Goal: Information Seeking & Learning: Learn about a topic

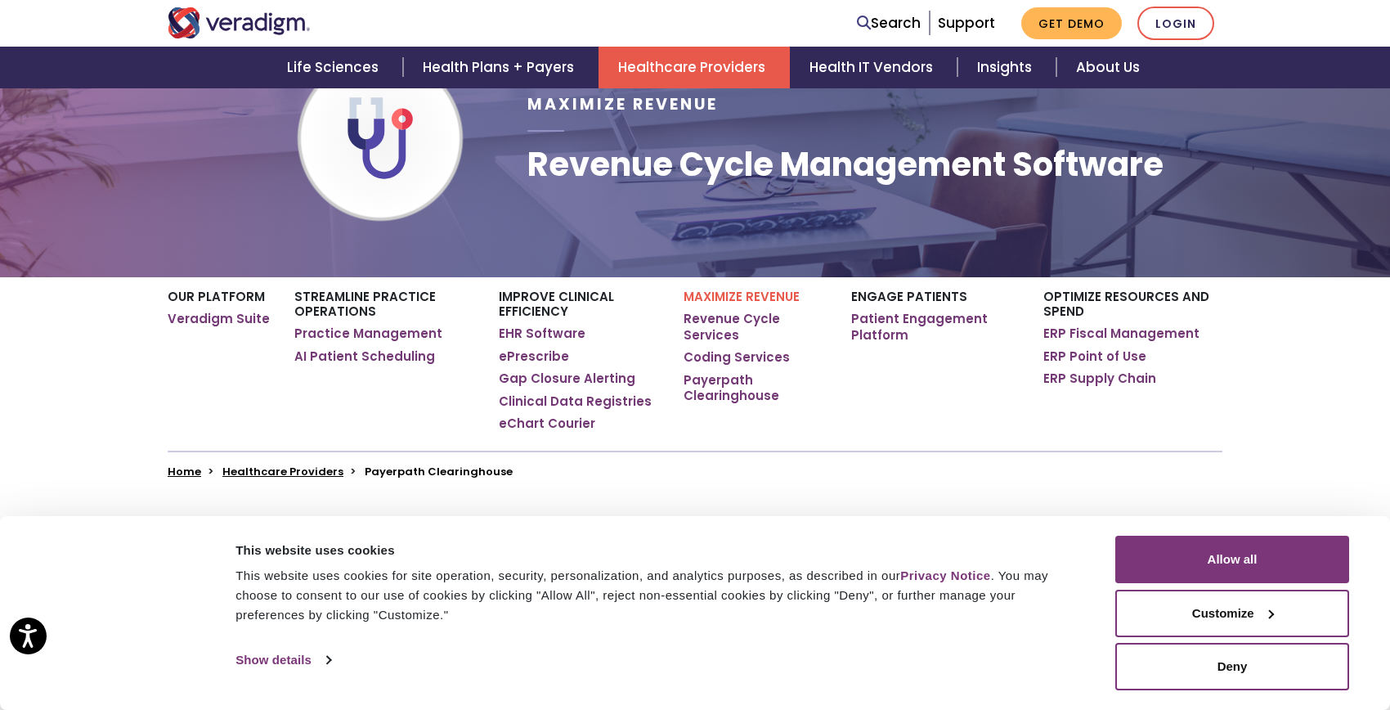
scroll to position [170, 0]
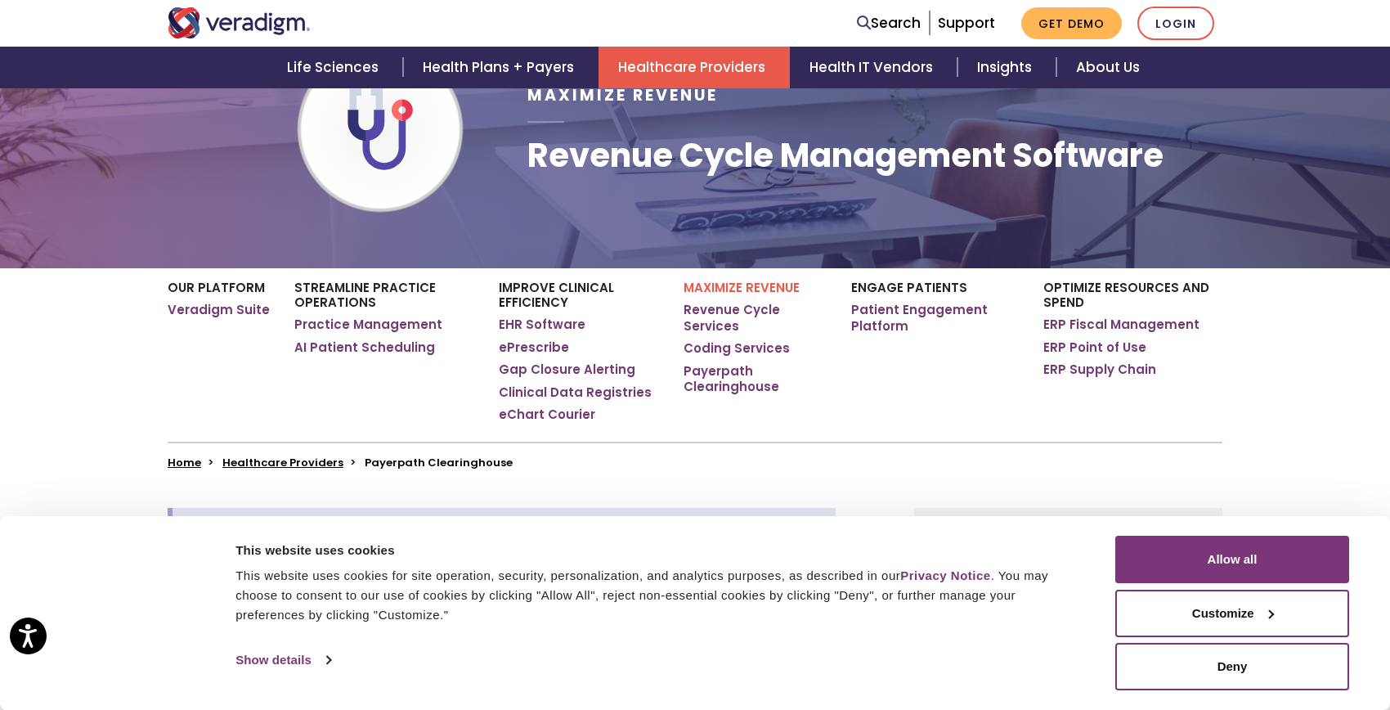
click at [715, 392] on link "Payerpath Clearinghouse" at bounding box center [754, 379] width 143 height 32
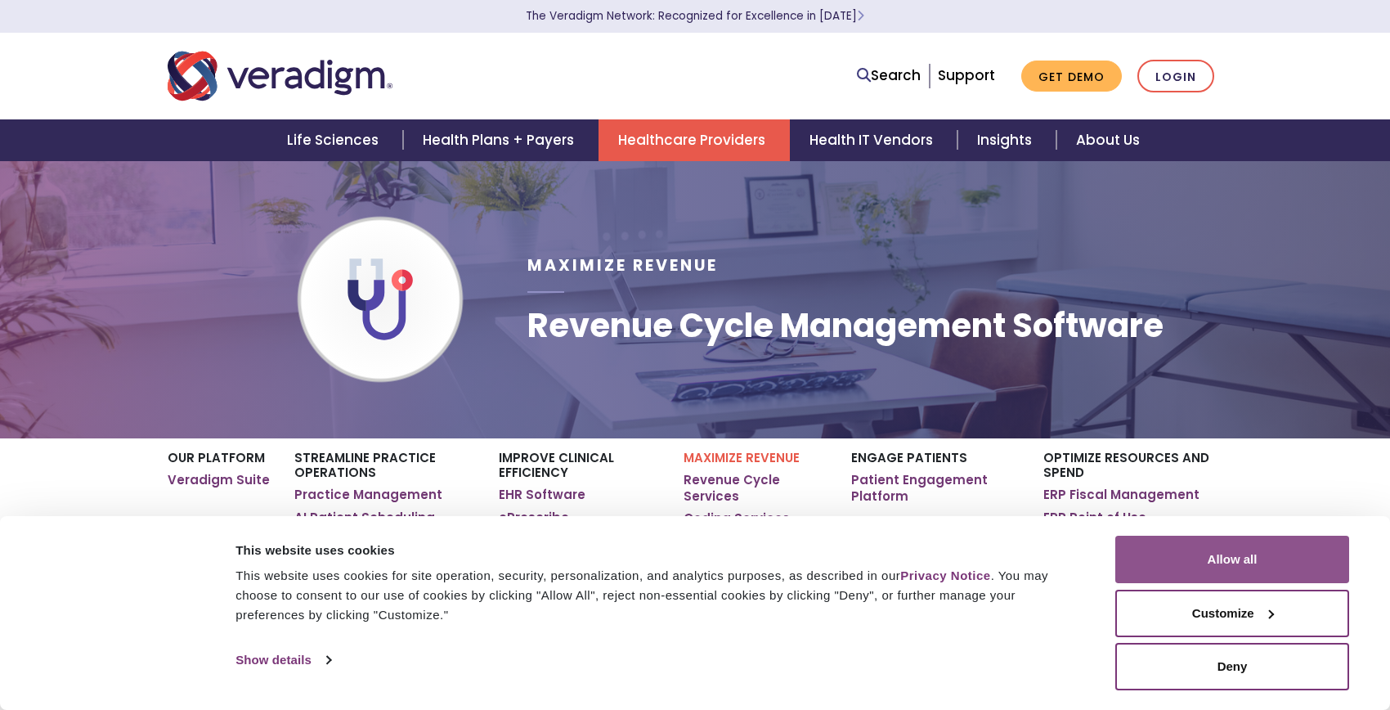
click at [1276, 558] on button "Allow all" at bounding box center [1232, 558] width 234 height 47
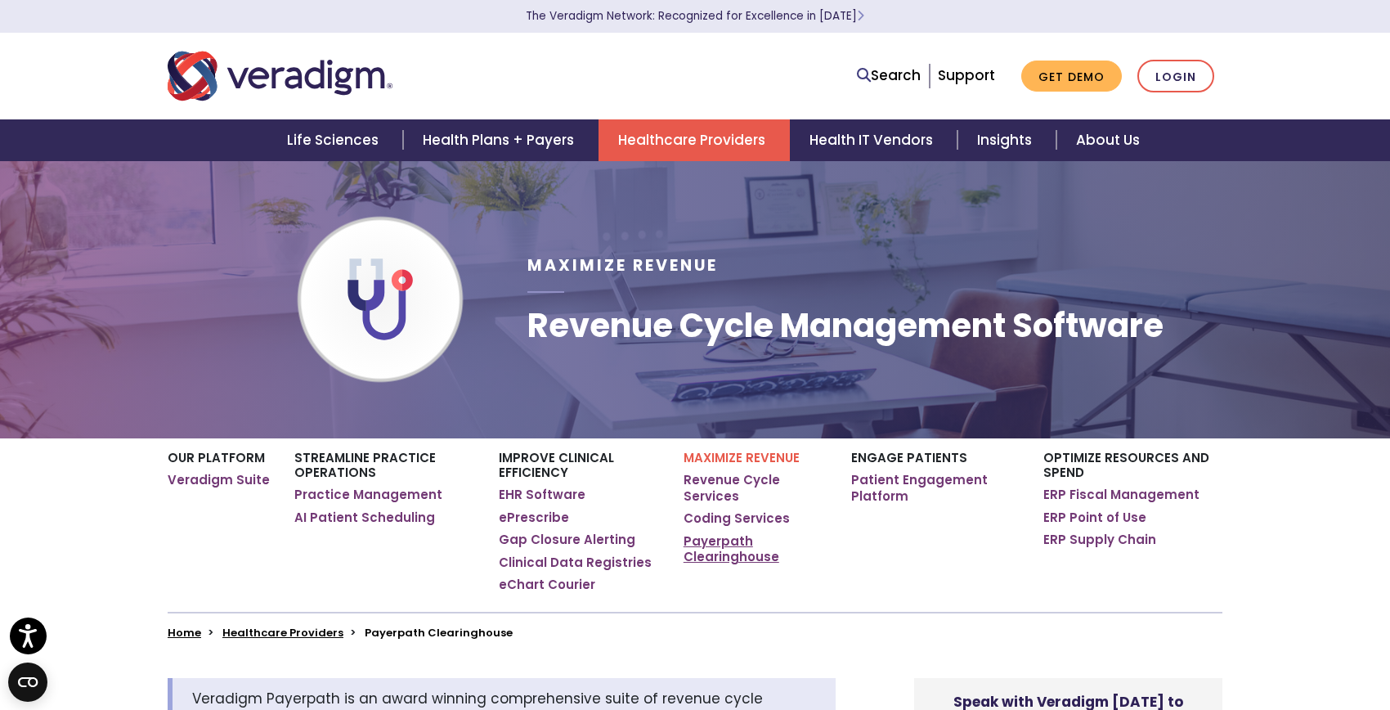
click at [734, 551] on link "Payerpath Clearinghouse" at bounding box center [754, 549] width 143 height 32
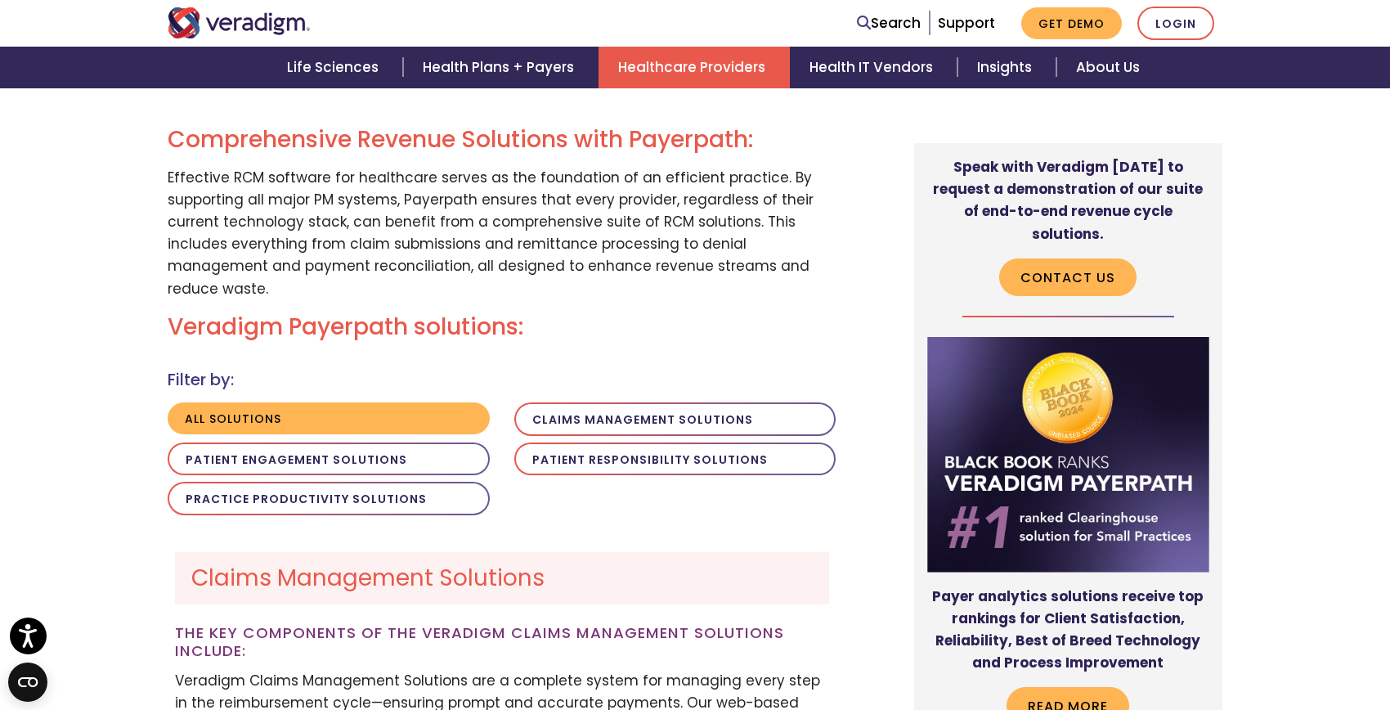
scroll to position [1103, 0]
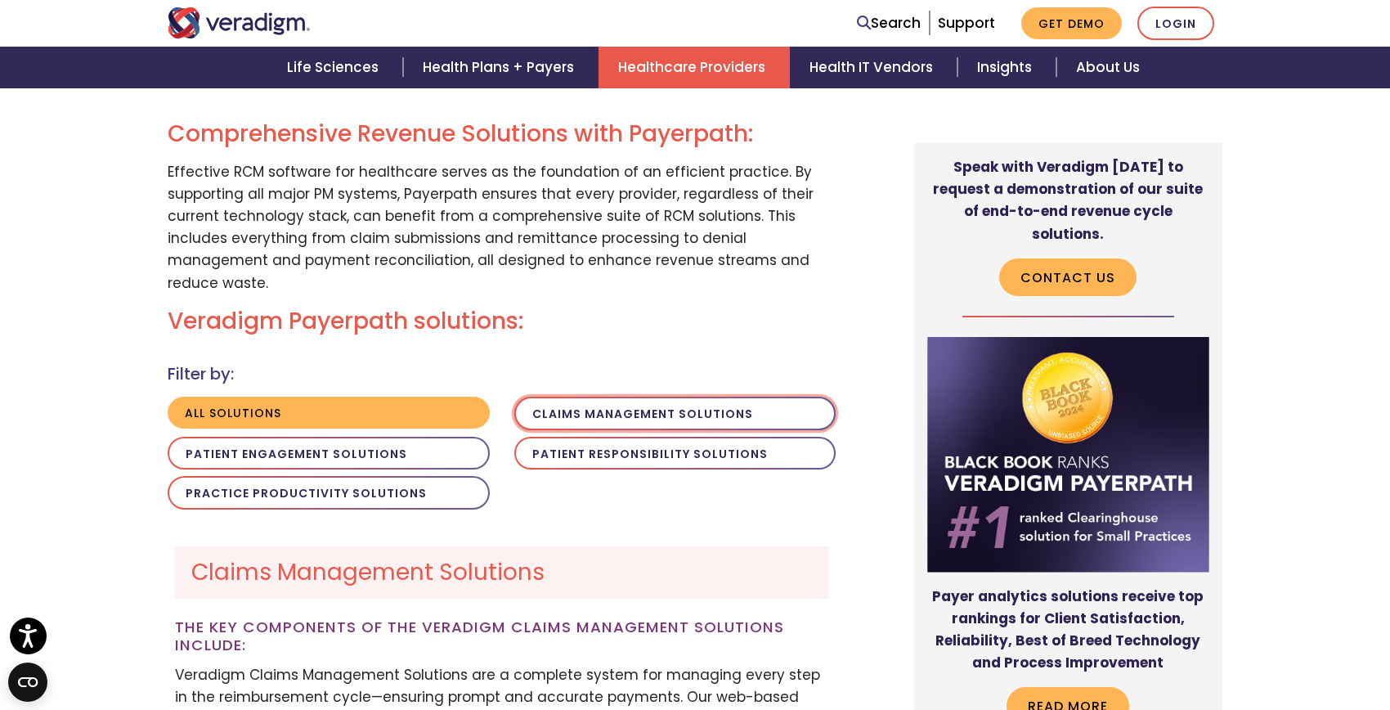
click at [635, 396] on button "Claims Management Solutions" at bounding box center [675, 413] width 322 height 34
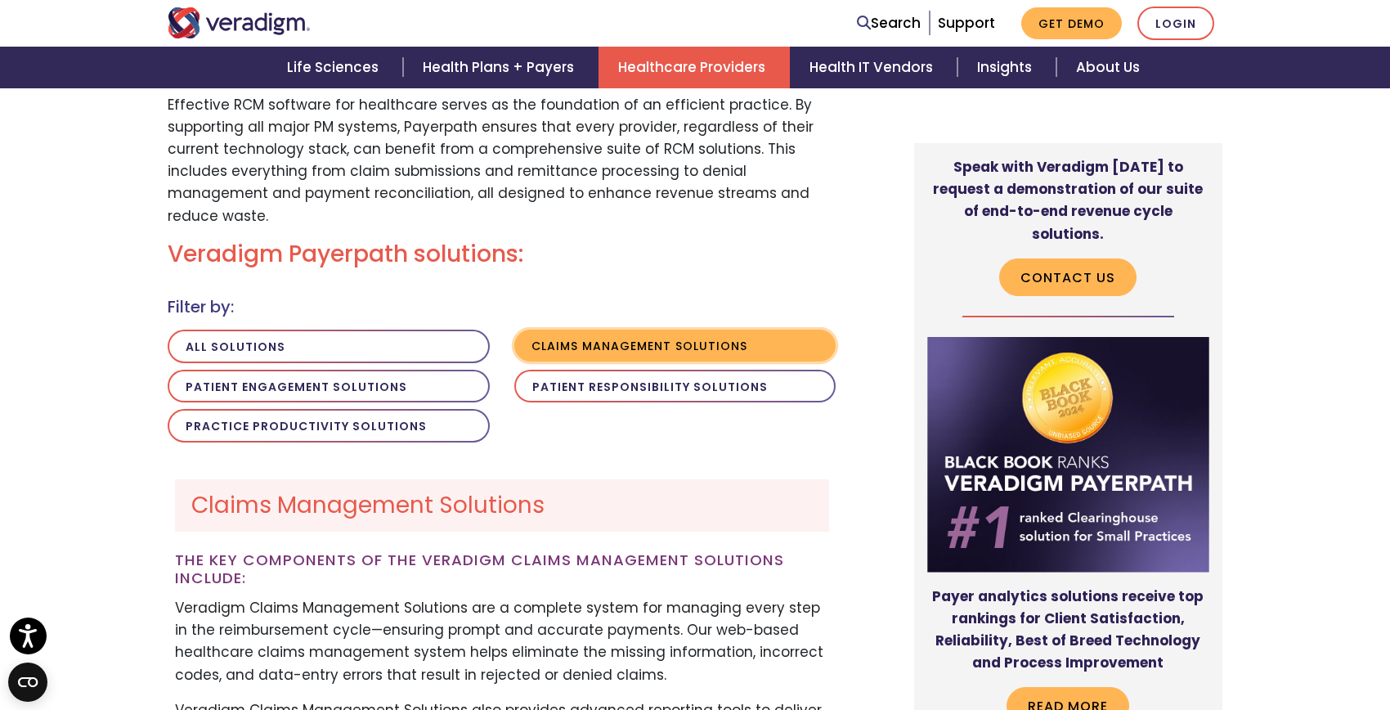
scroll to position [1171, 0]
click at [691, 369] on button "Patient Responsibility Solutions" at bounding box center [675, 386] width 322 height 34
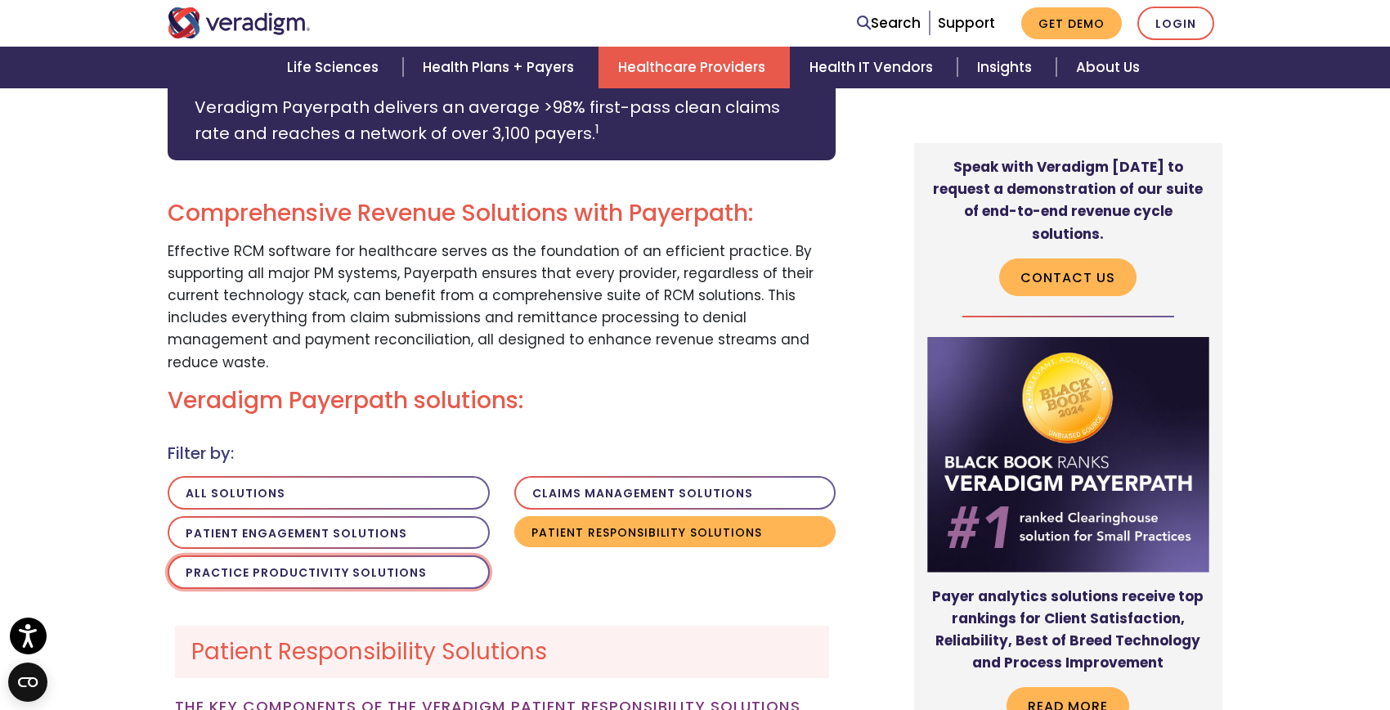
scroll to position [1024, 0]
click at [385, 556] on button "Practice Productivity Solutions" at bounding box center [329, 571] width 322 height 34
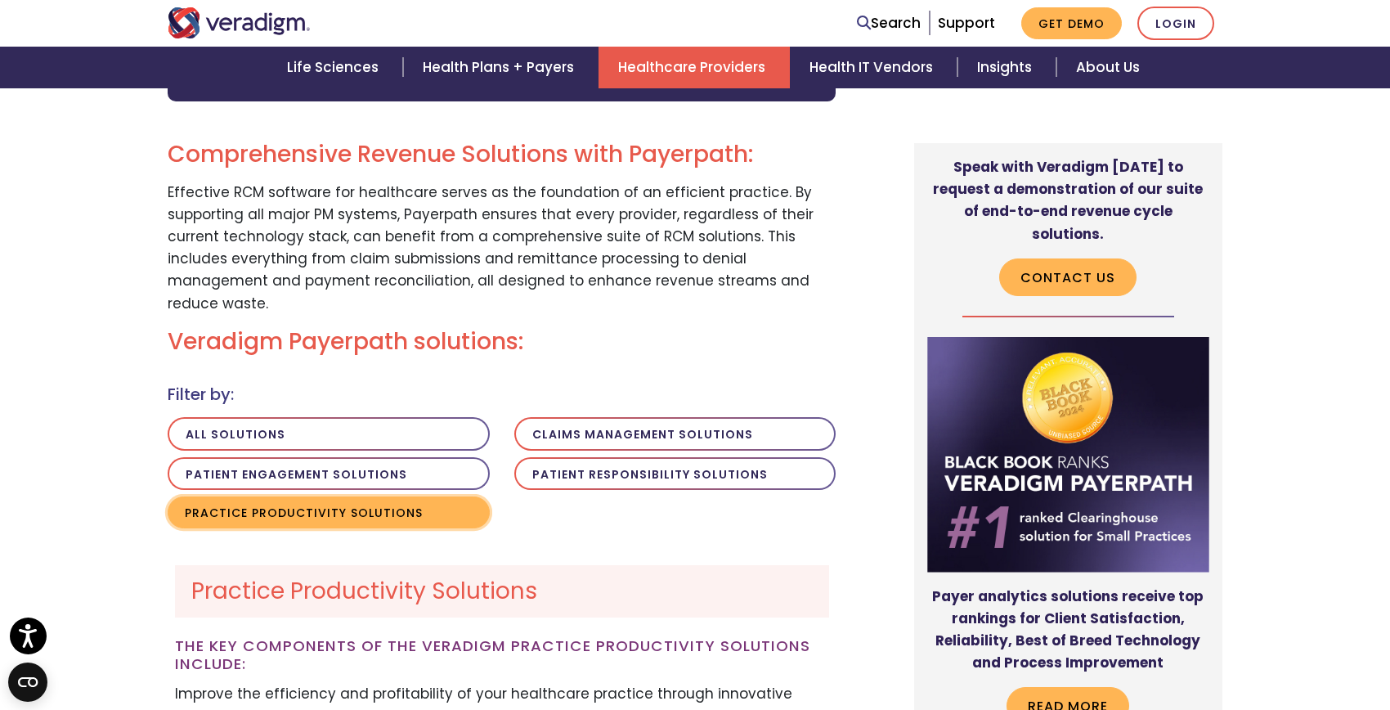
scroll to position [1079, 0]
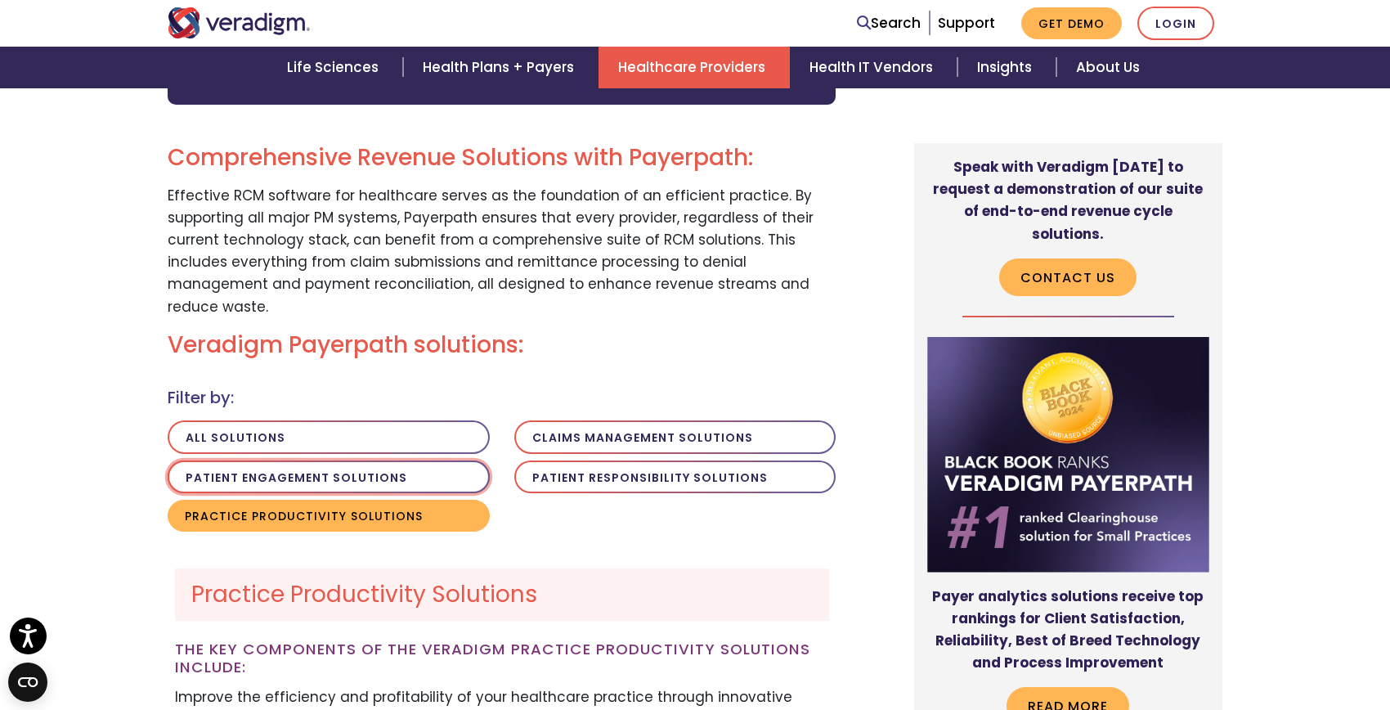
click at [397, 460] on button "Patient Engagement Solutions" at bounding box center [329, 477] width 322 height 34
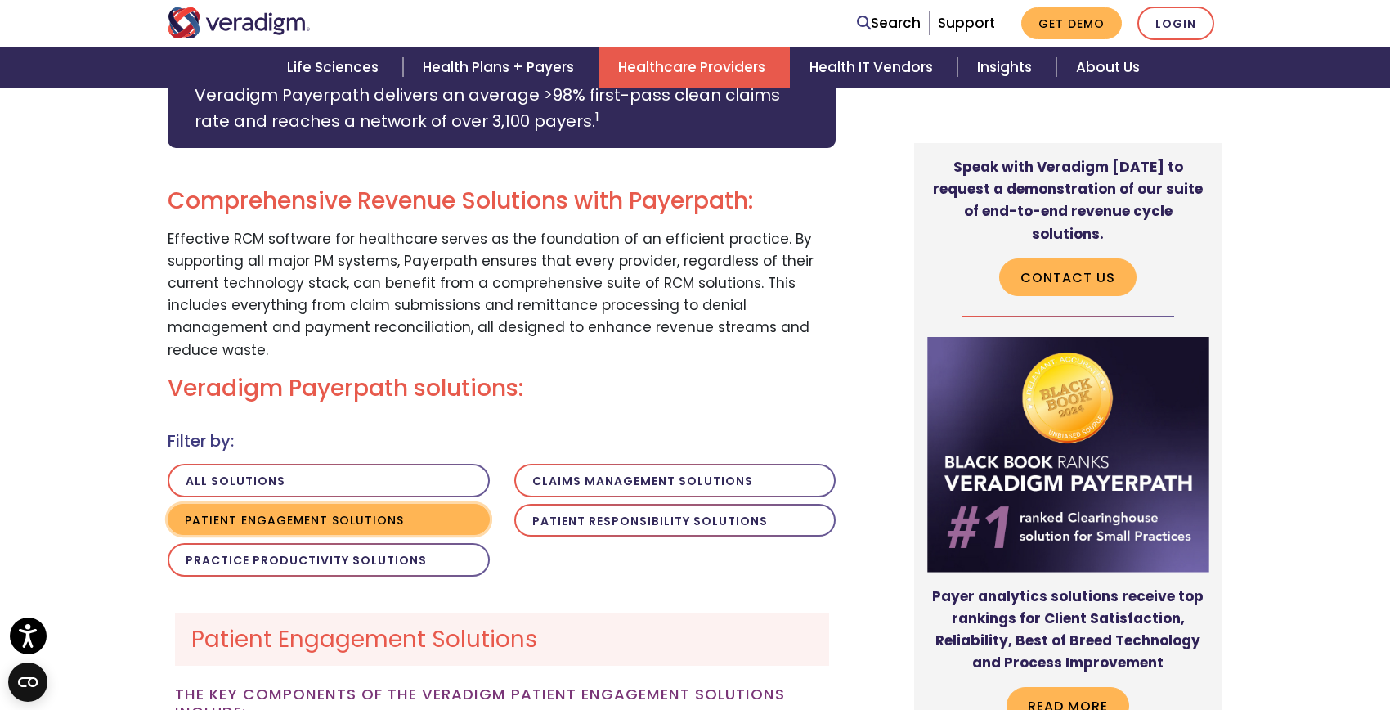
scroll to position [1025, 0]
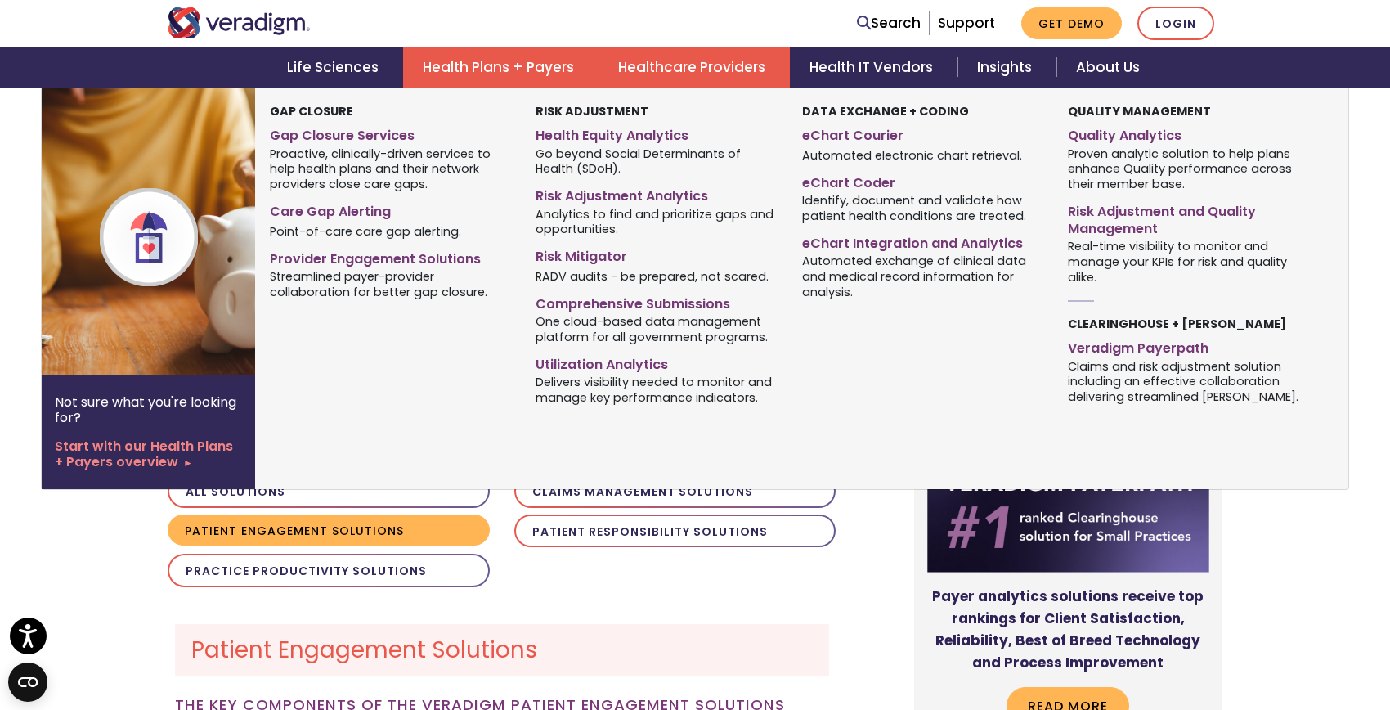
click at [519, 67] on link "Health Plans + Payers" at bounding box center [500, 68] width 195 height 42
